Goal: Information Seeking & Learning: Understand process/instructions

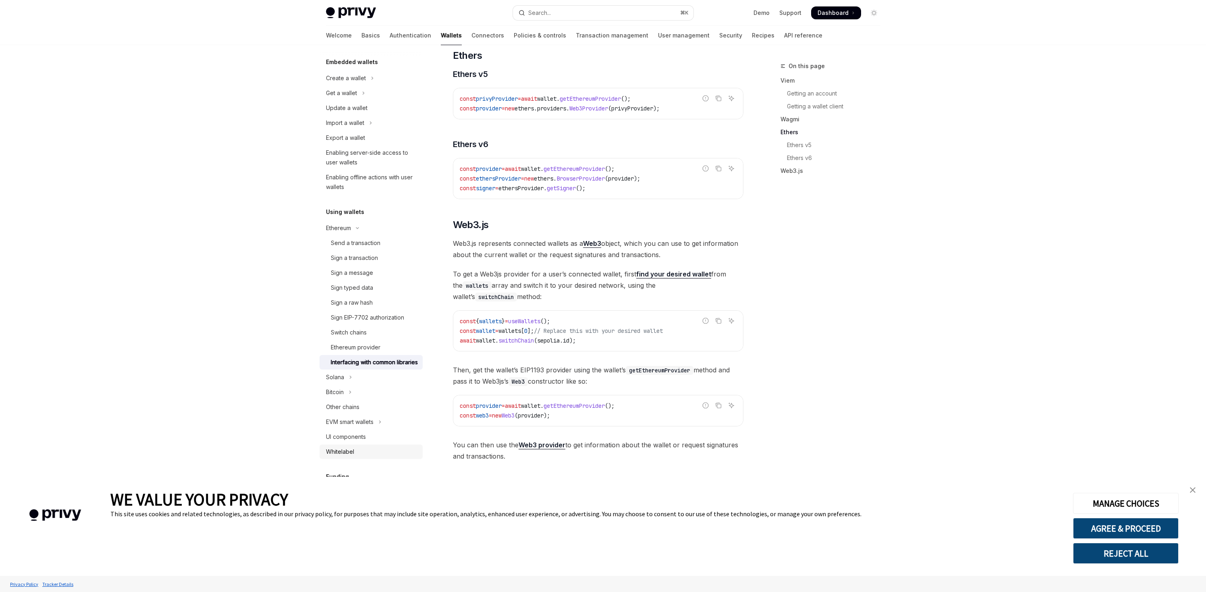
scroll to position [79, 0]
click at [378, 353] on button "Solana" at bounding box center [370, 345] width 103 height 15
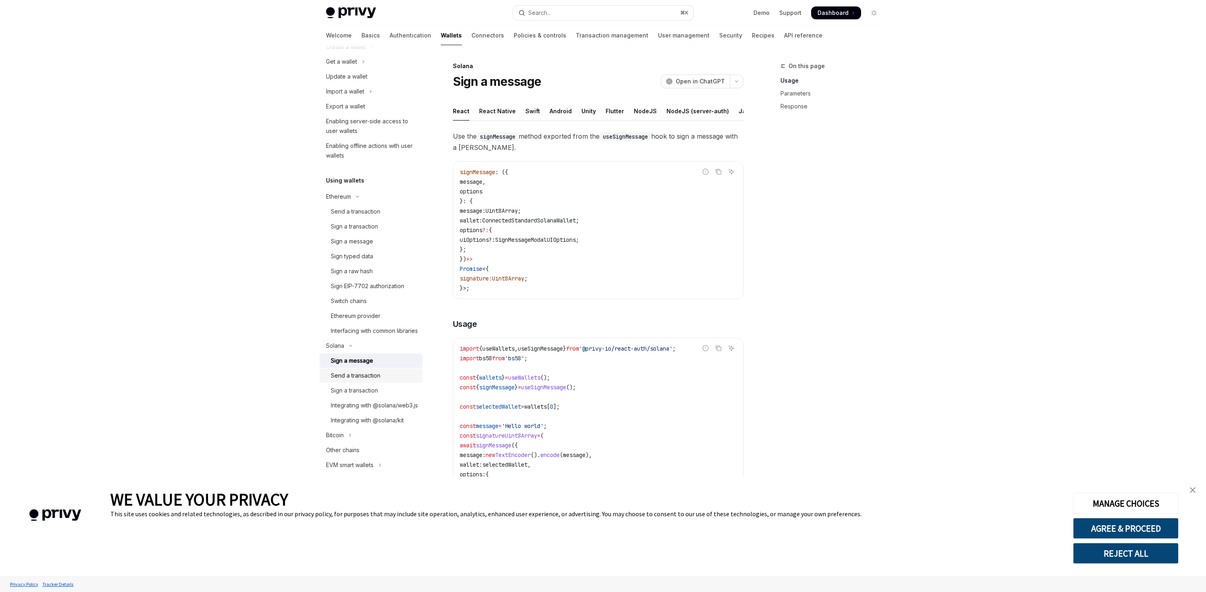
click at [373, 380] on div "Send a transaction" at bounding box center [356, 376] width 50 height 10
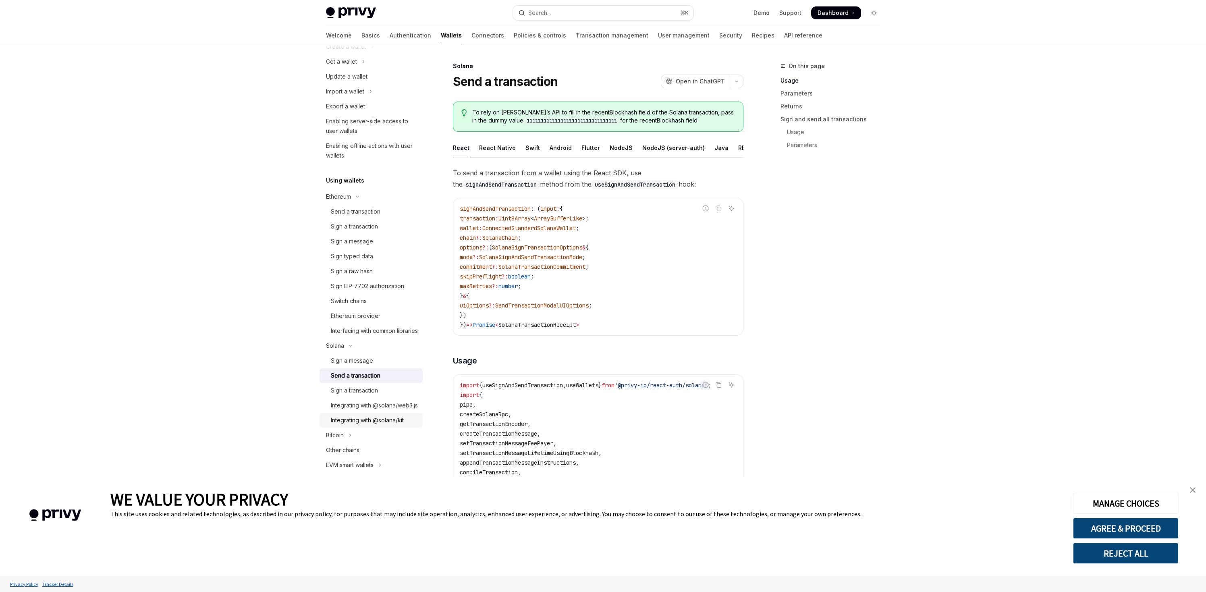
click at [365, 427] on link "Integrating with @solana/kit" at bounding box center [370, 420] width 103 height 15
type textarea "*"
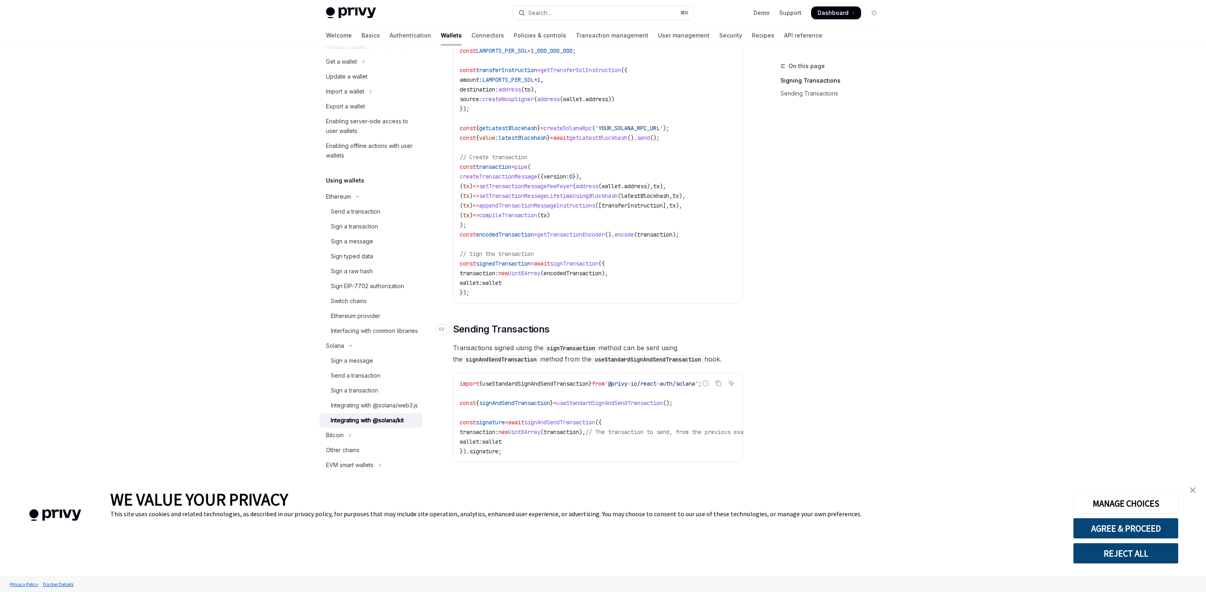
scroll to position [451, 0]
